Goal: Task Accomplishment & Management: Manage account settings

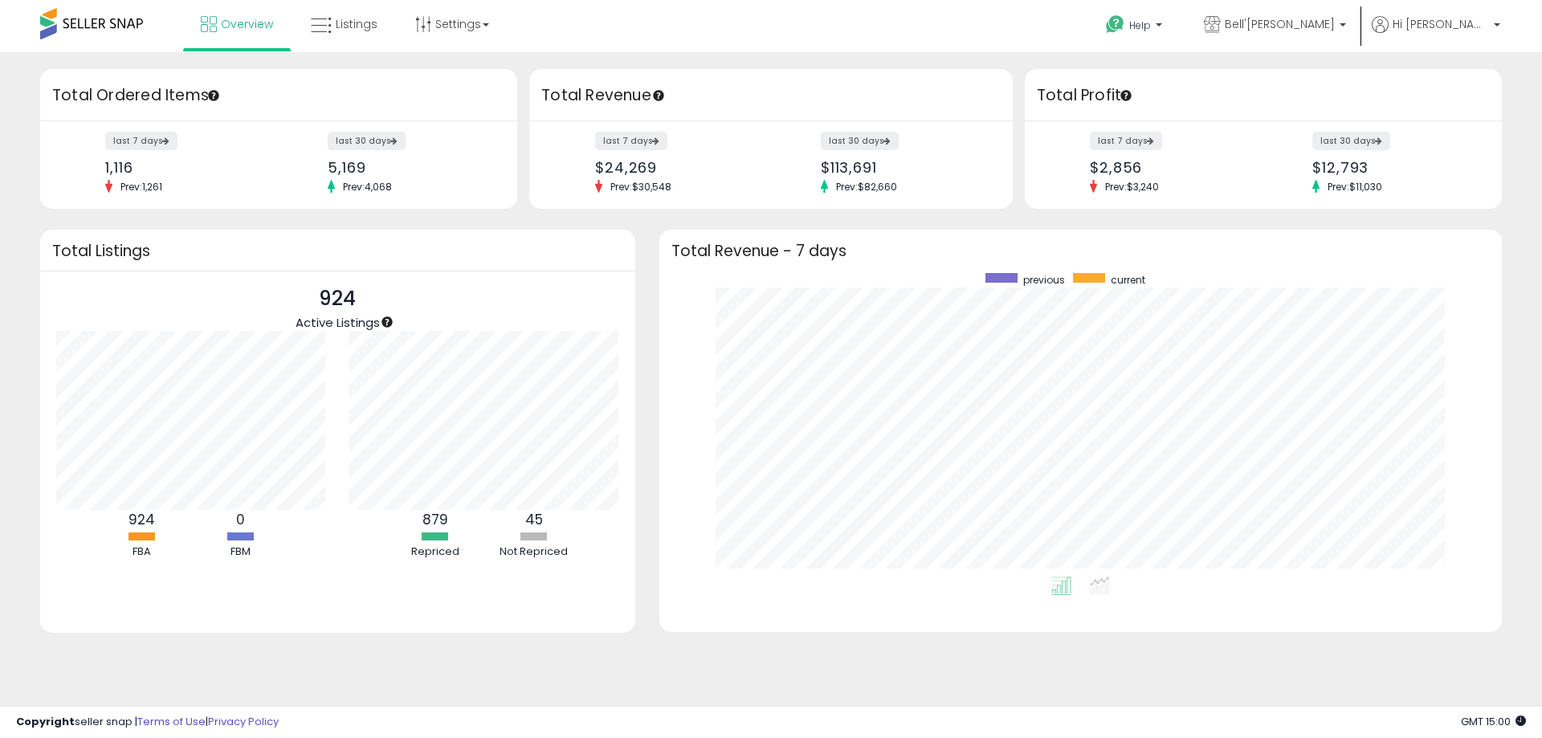
scroll to position [304, 810]
click at [344, 29] on span "Listings" at bounding box center [357, 24] width 42 height 16
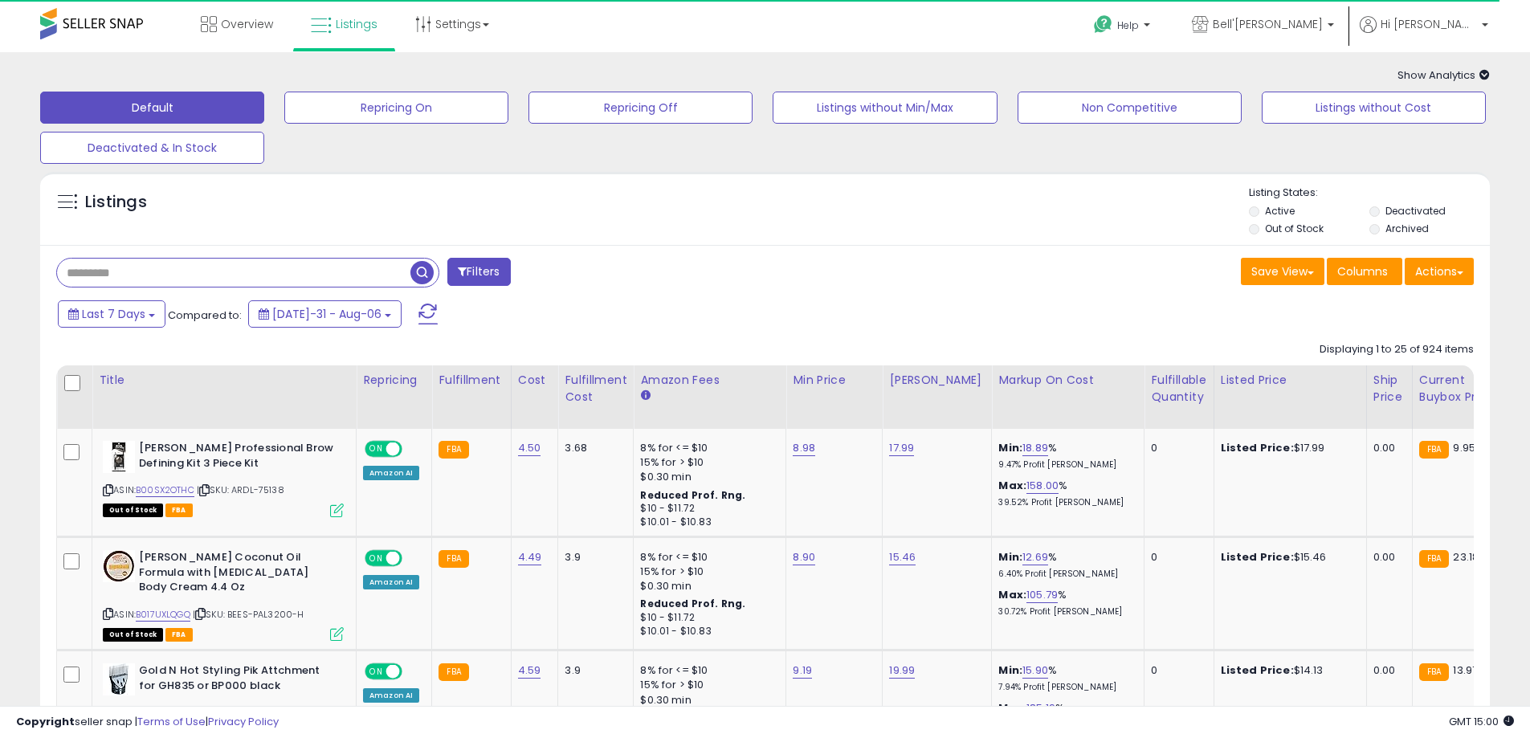
click at [206, 276] on input "text" at bounding box center [233, 273] width 353 height 28
paste input "**********"
drag, startPoint x: 427, startPoint y: 272, endPoint x: 316, endPoint y: 306, distance: 115.8
click at [427, 273] on span "button" at bounding box center [421, 272] width 23 height 23
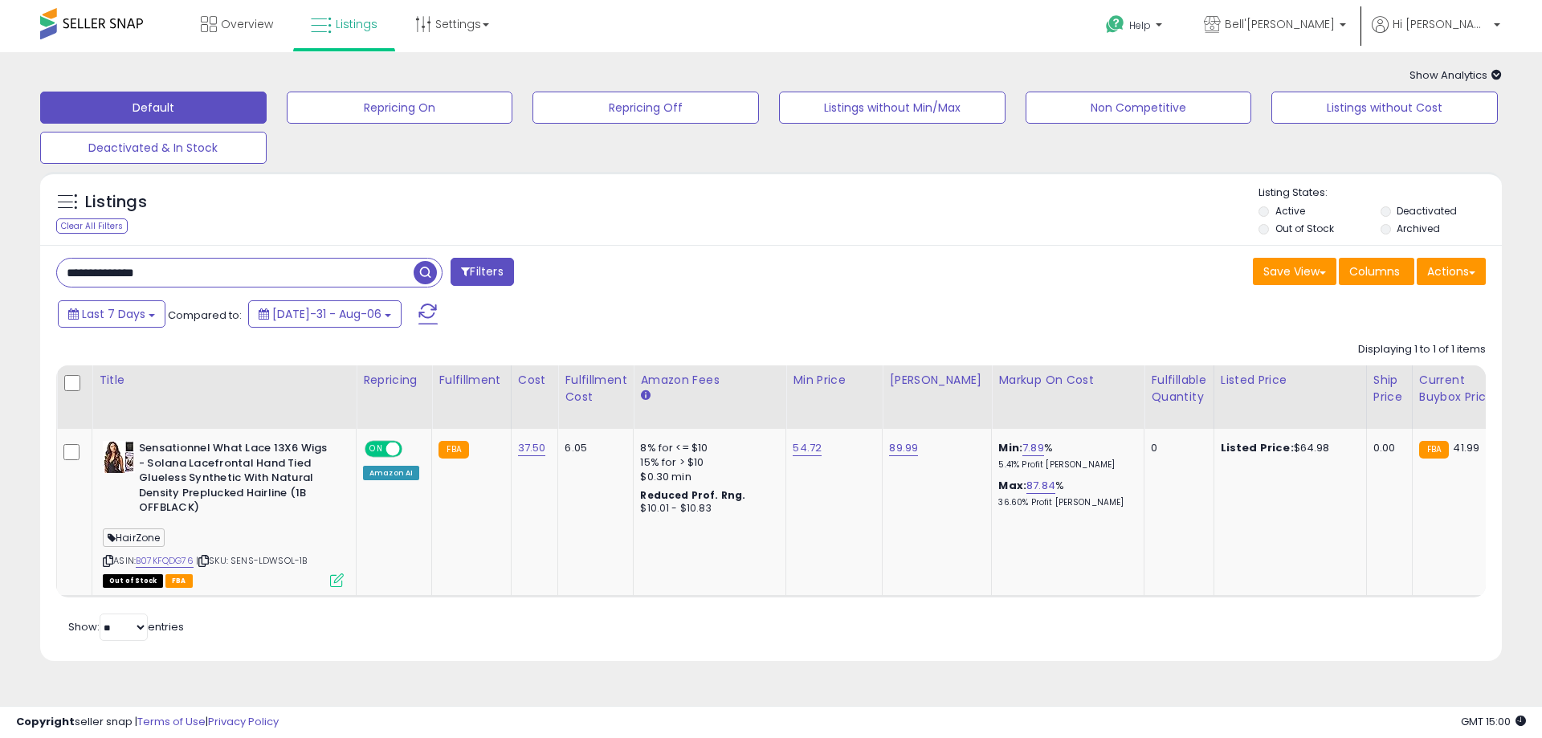
drag, startPoint x: 207, startPoint y: 272, endPoint x: -106, endPoint y: 275, distance: 313.2
click at [0, 275] on html "Unable to login Retrieving listings data.. has not yet accepted the Terms of Us…" at bounding box center [771, 369] width 1542 height 738
paste input "text"
click at [423, 270] on span "button" at bounding box center [425, 272] width 23 height 23
drag, startPoint x: 213, startPoint y: 262, endPoint x: 221, endPoint y: 296, distance: 34.7
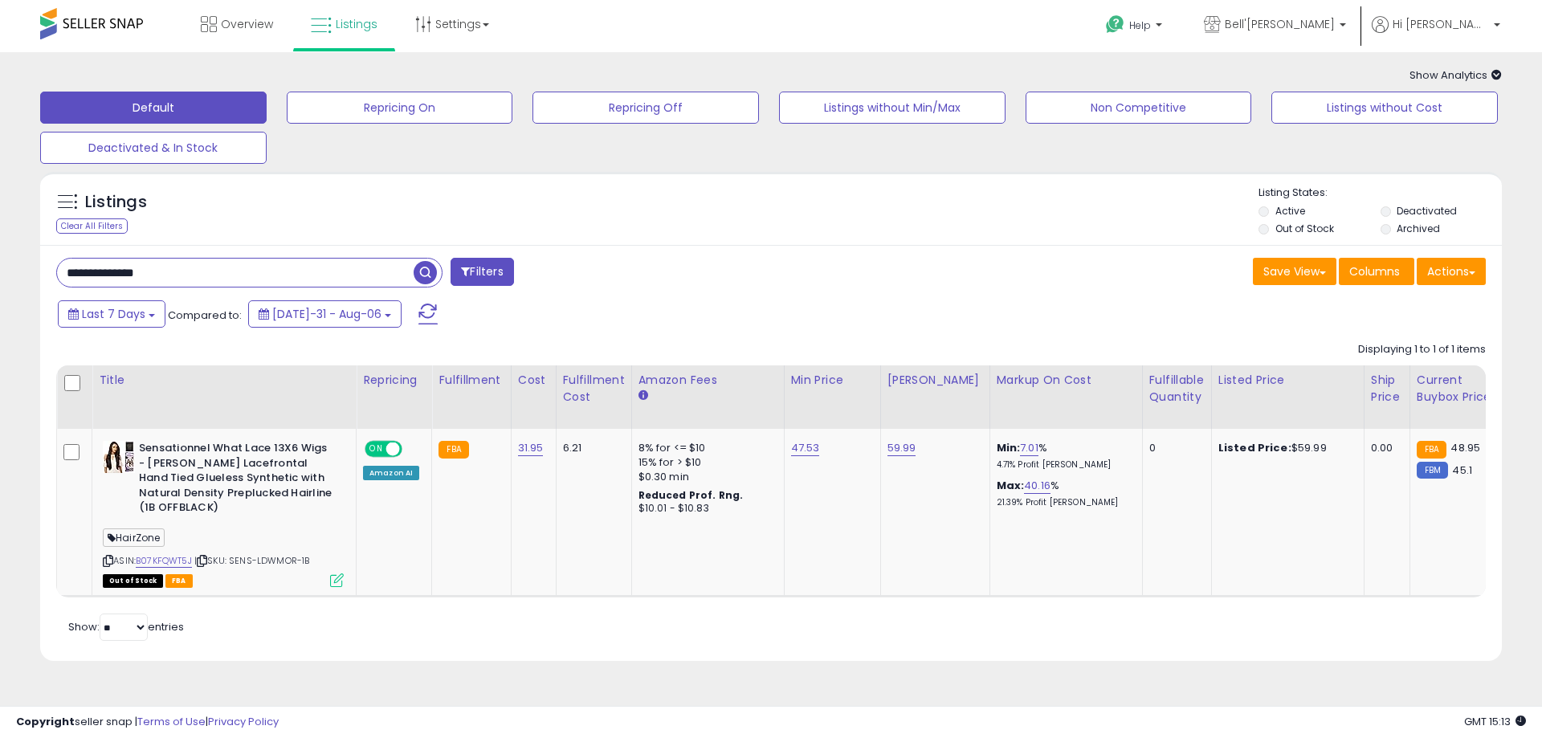
click at [13, 273] on div "**********" at bounding box center [771, 374] width 1526 height 613
paste input "text"
click at [426, 276] on span "button" at bounding box center [425, 272] width 23 height 23
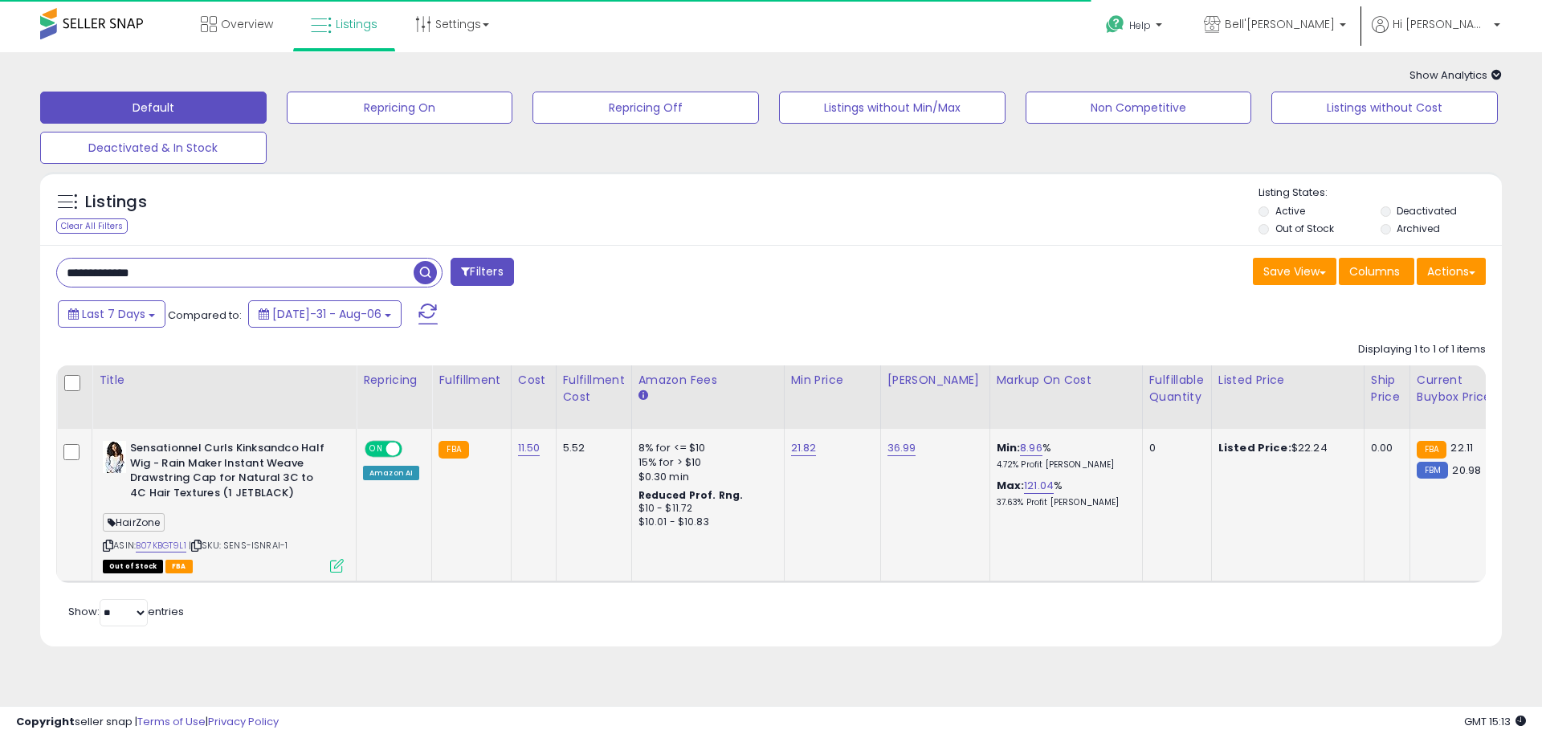
click at [338, 564] on icon at bounding box center [337, 566] width 14 height 14
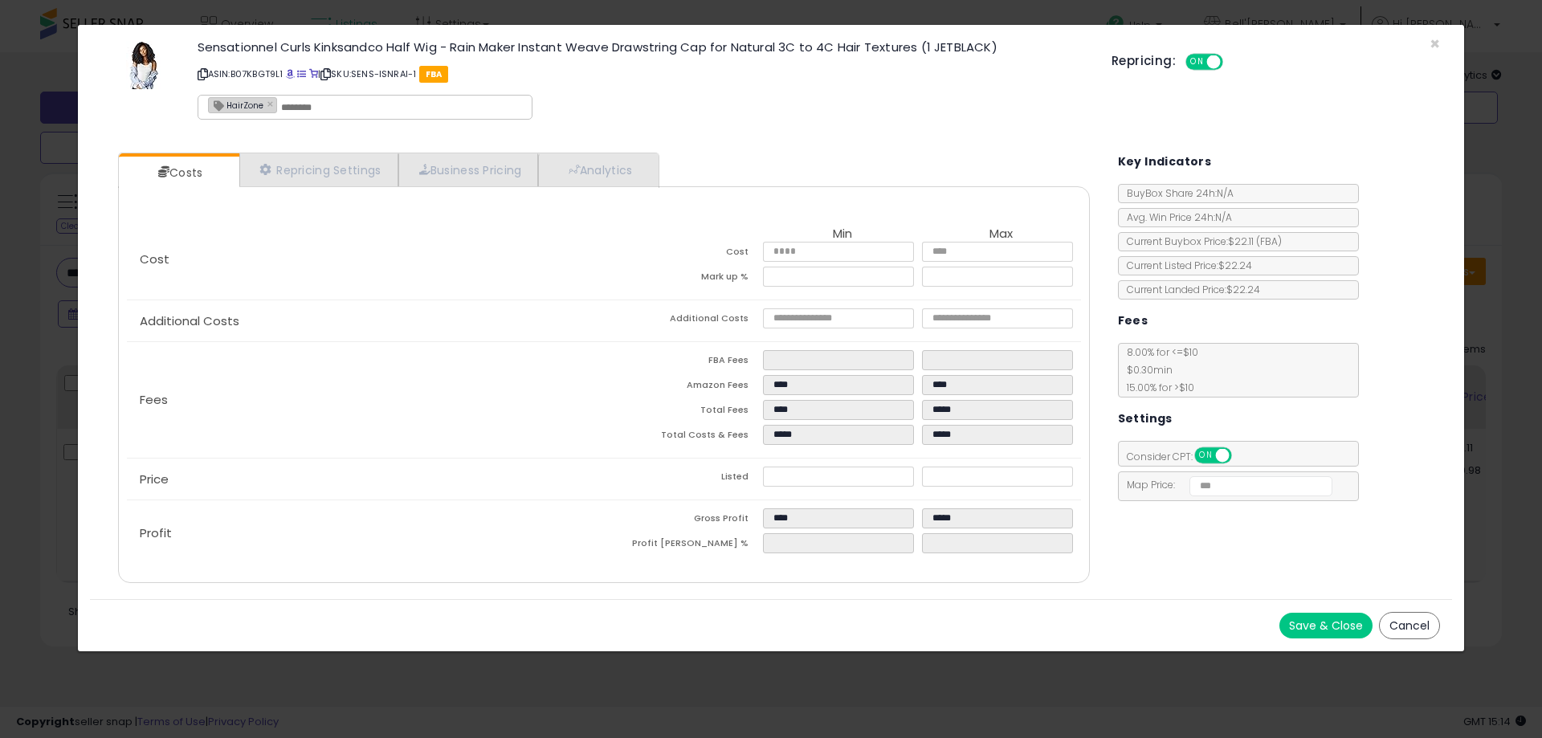
click at [1405, 630] on button "Cancel" at bounding box center [1409, 625] width 61 height 27
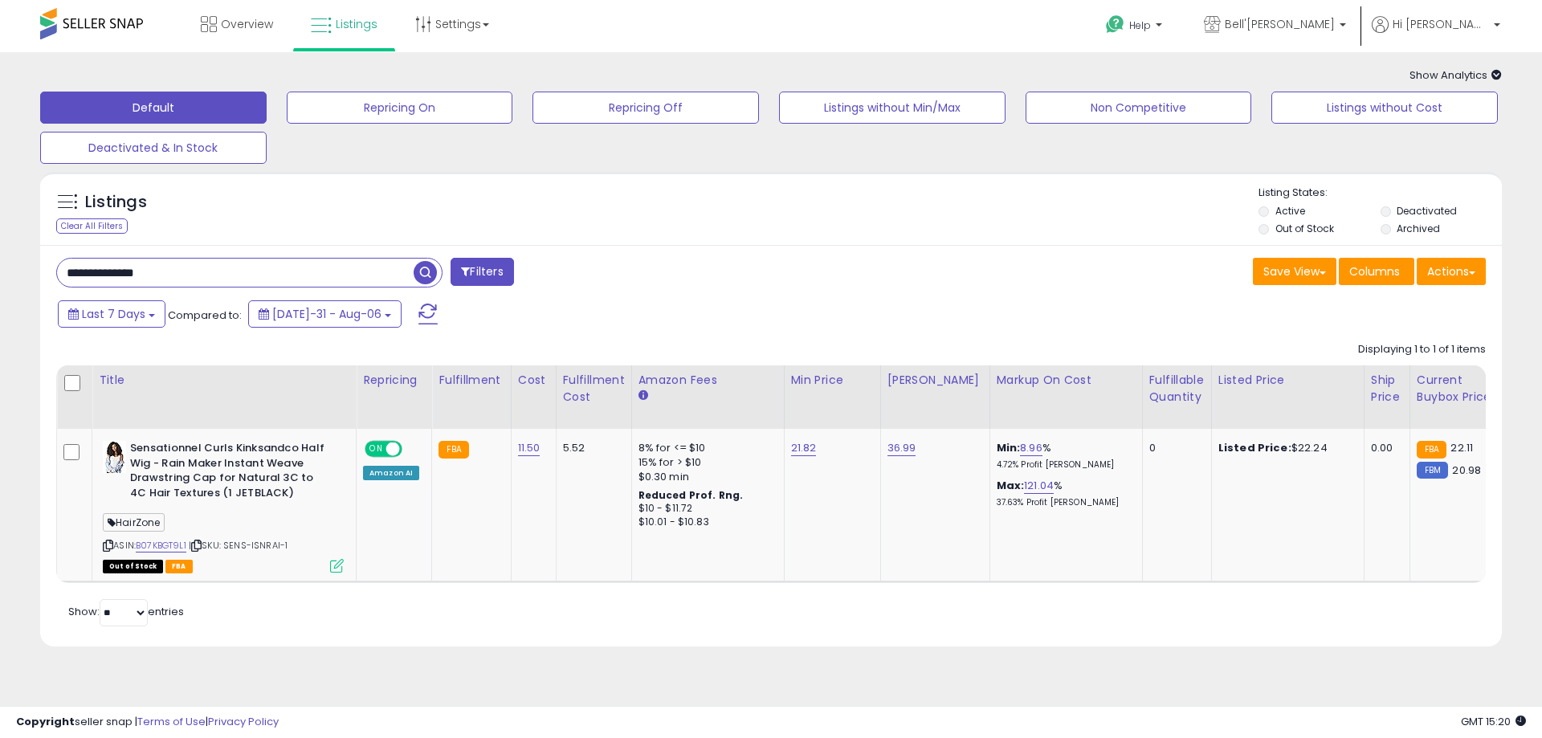
paste input "text"
type input "**********"
